Goal: Use online tool/utility: Utilize a website feature to perform a specific function

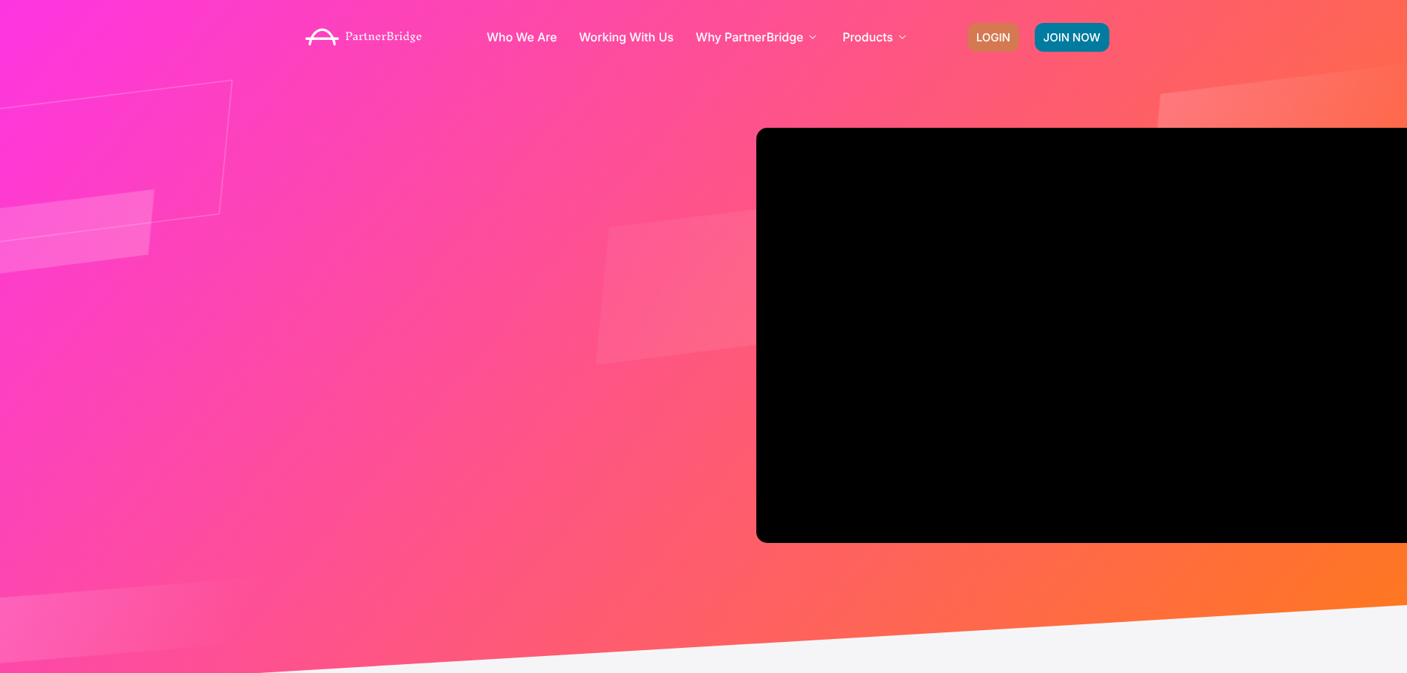
click at [1005, 35] on span "LOGIN" at bounding box center [994, 37] width 34 height 11
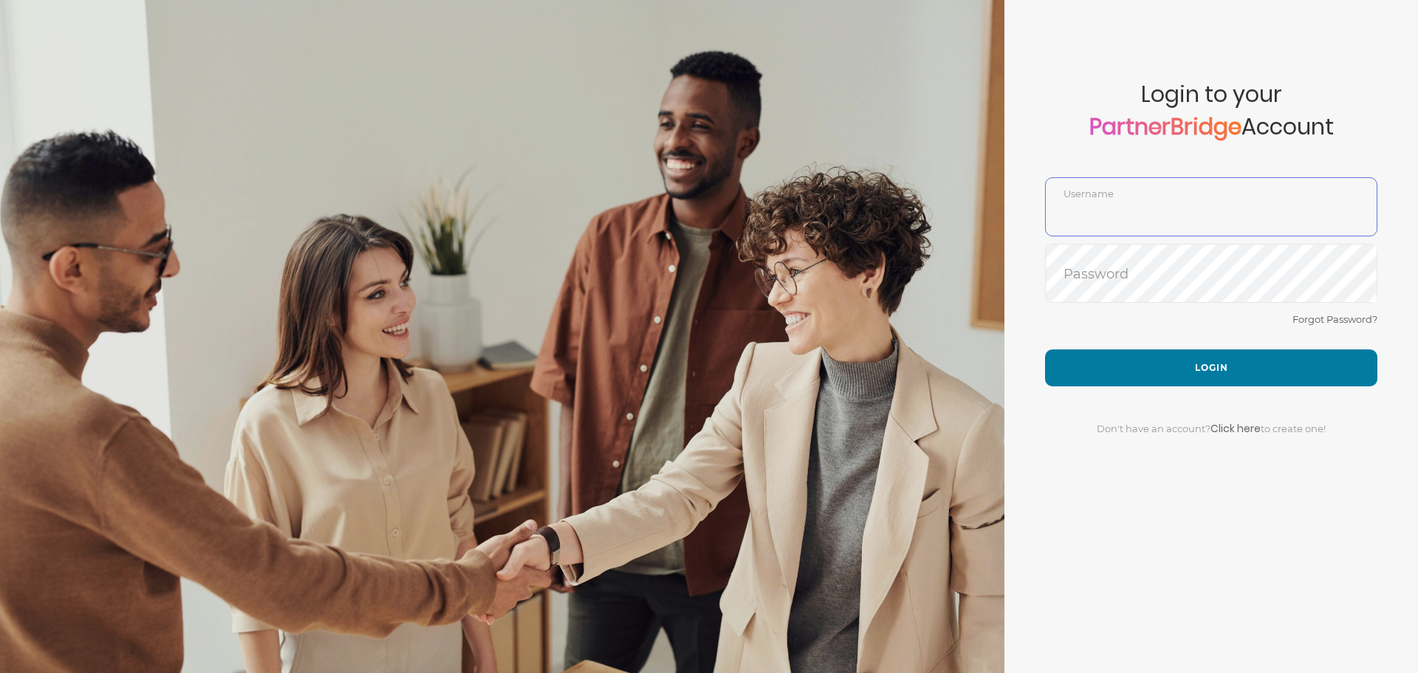
click at [1167, 208] on input "text" at bounding box center [1211, 217] width 331 height 35
paste input "DemoUser"
type input "DemoUser"
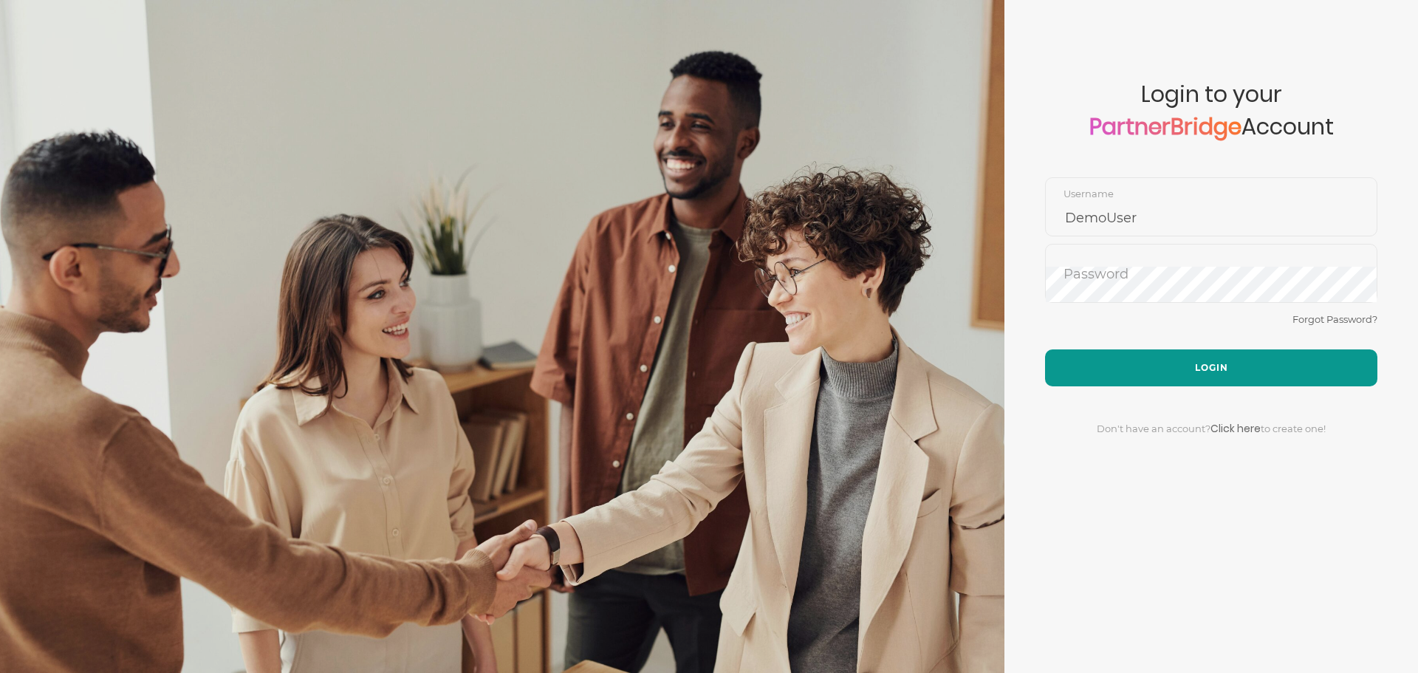
click at [1203, 363] on button "Login" at bounding box center [1211, 367] width 332 height 37
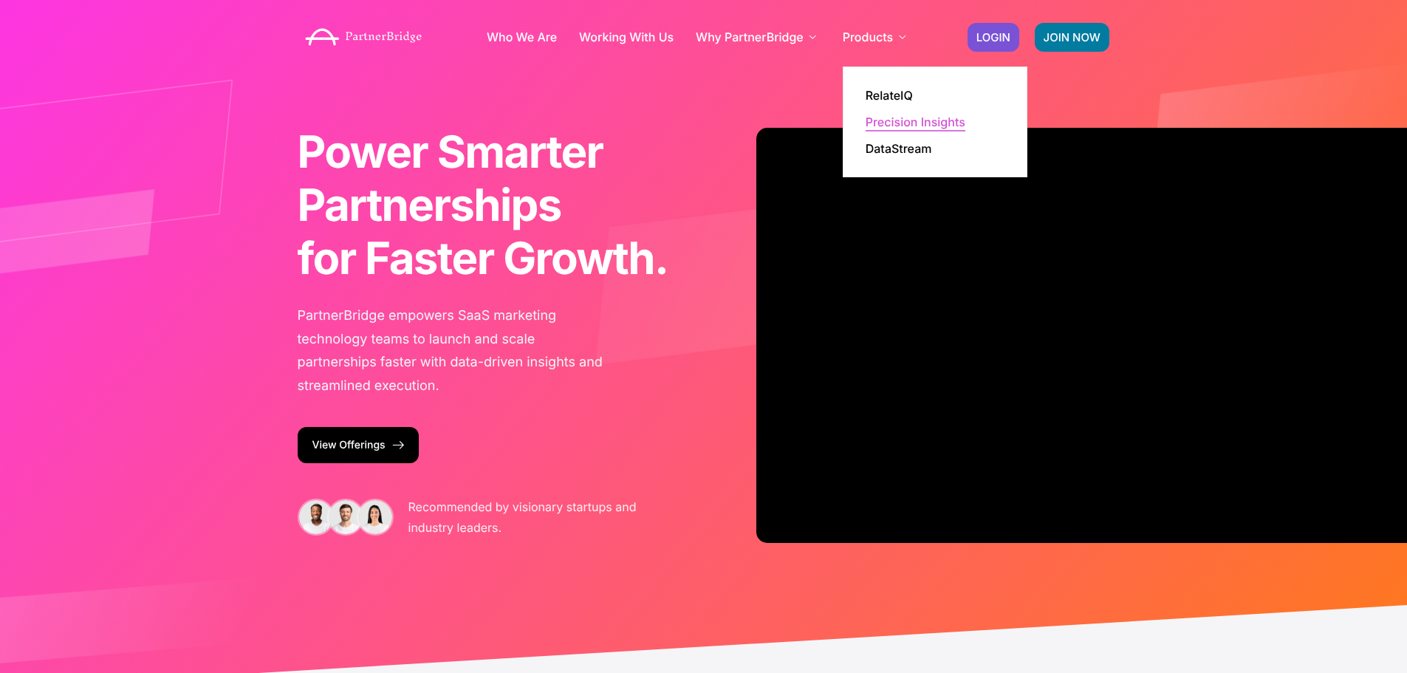
click at [900, 120] on link "Precision Insights" at bounding box center [916, 122] width 100 height 12
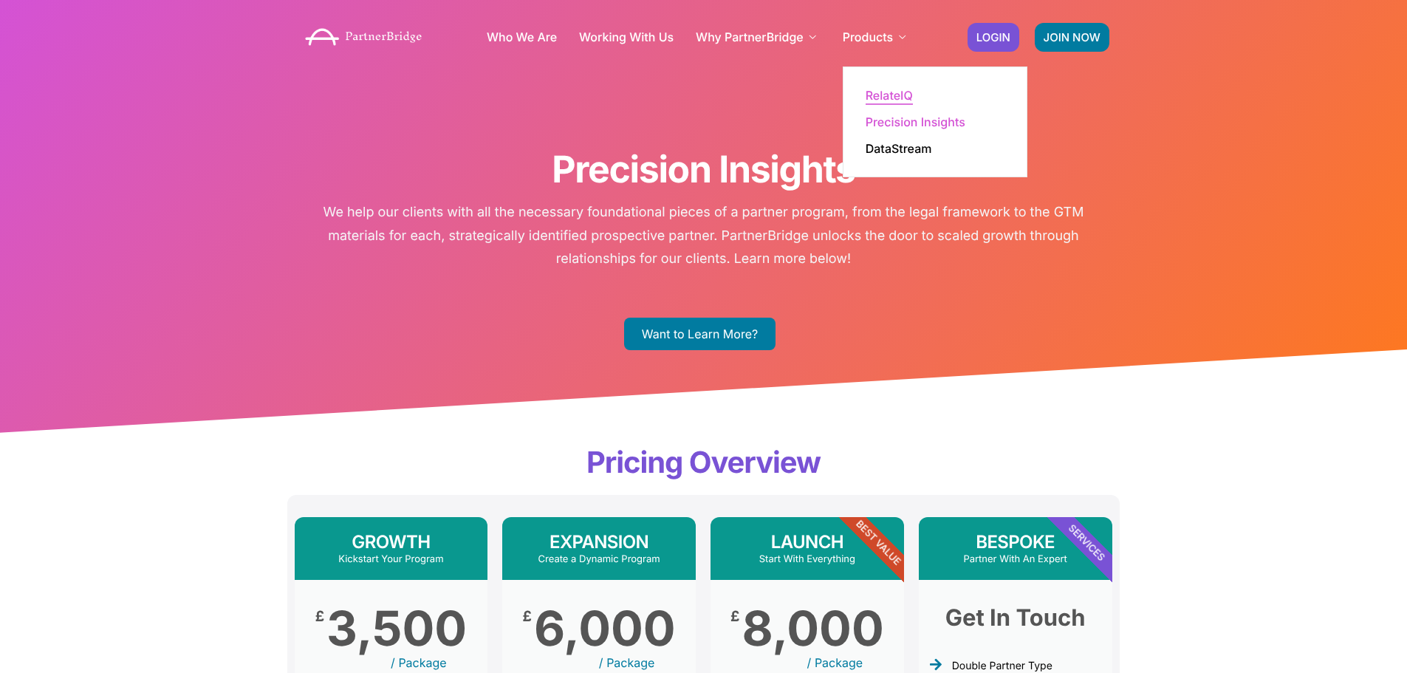
click at [883, 91] on link "RelateIQ" at bounding box center [889, 95] width 47 height 12
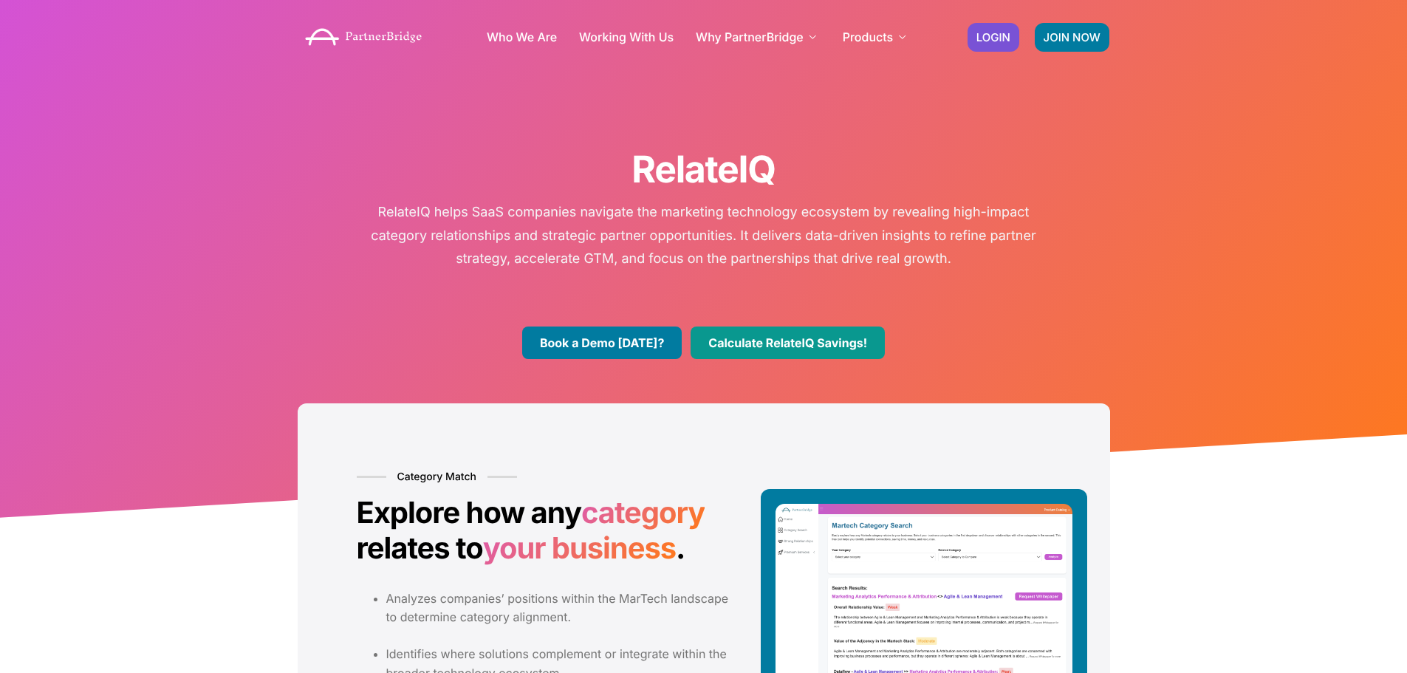
click at [801, 336] on link "Calculate RelateIQ Savings!" at bounding box center [788, 343] width 194 height 33
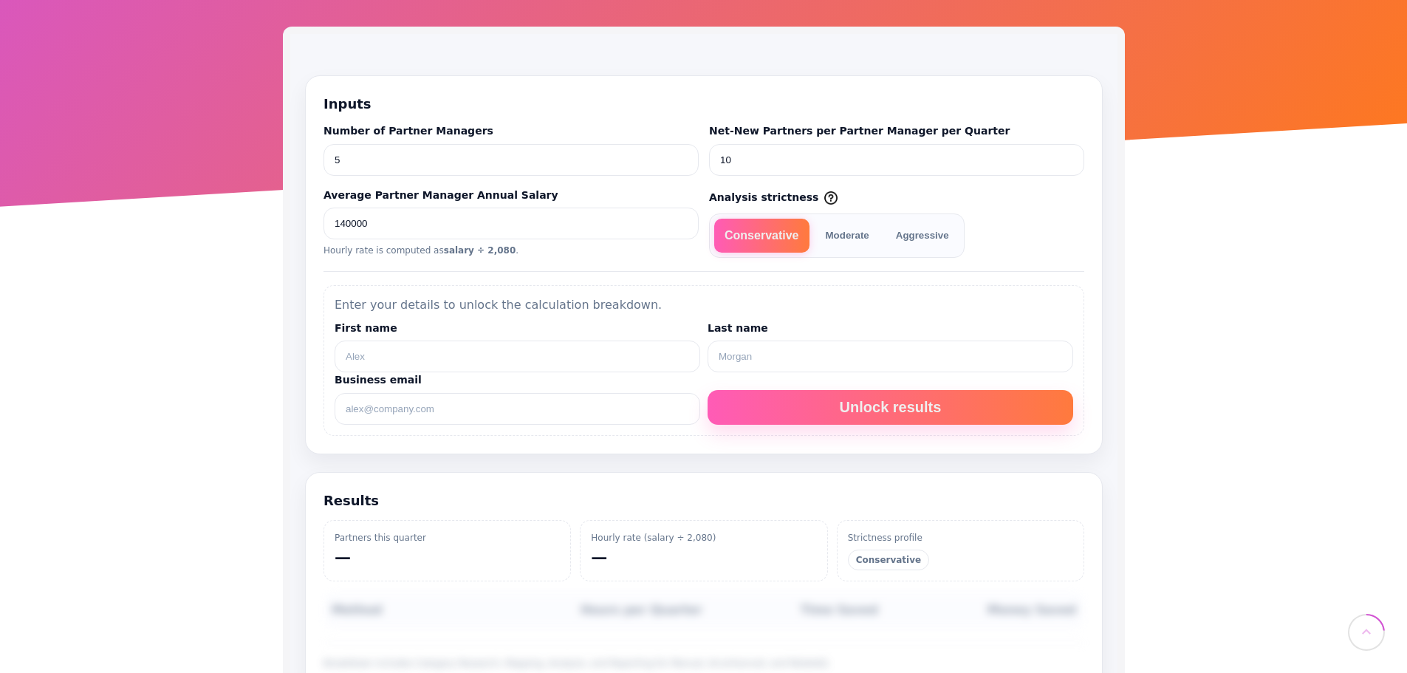
scroll to position [295, 0]
